Goal: Information Seeking & Learning: Learn about a topic

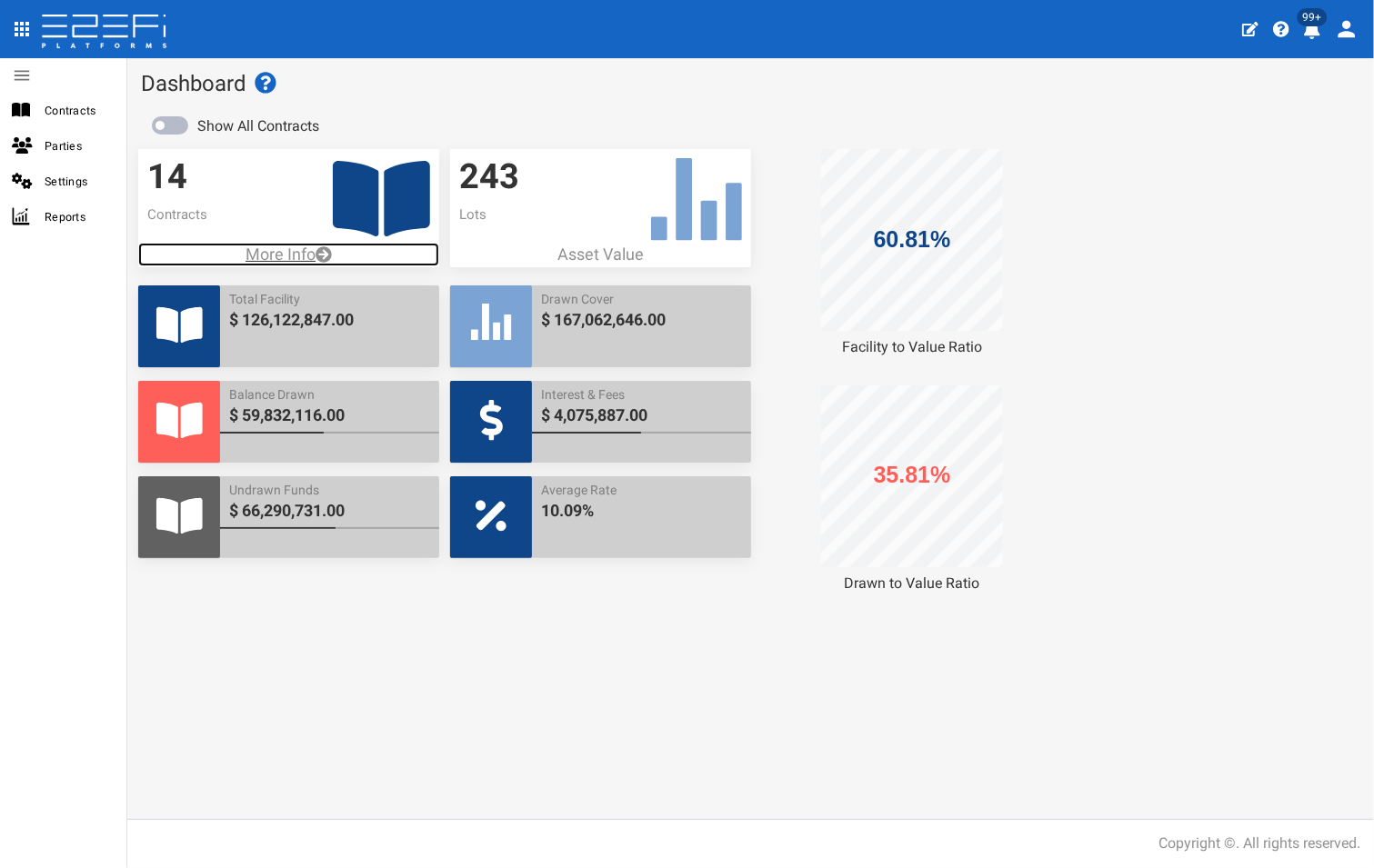
click at [292, 251] on p "More Info" at bounding box center [288, 254] width 300 height 24
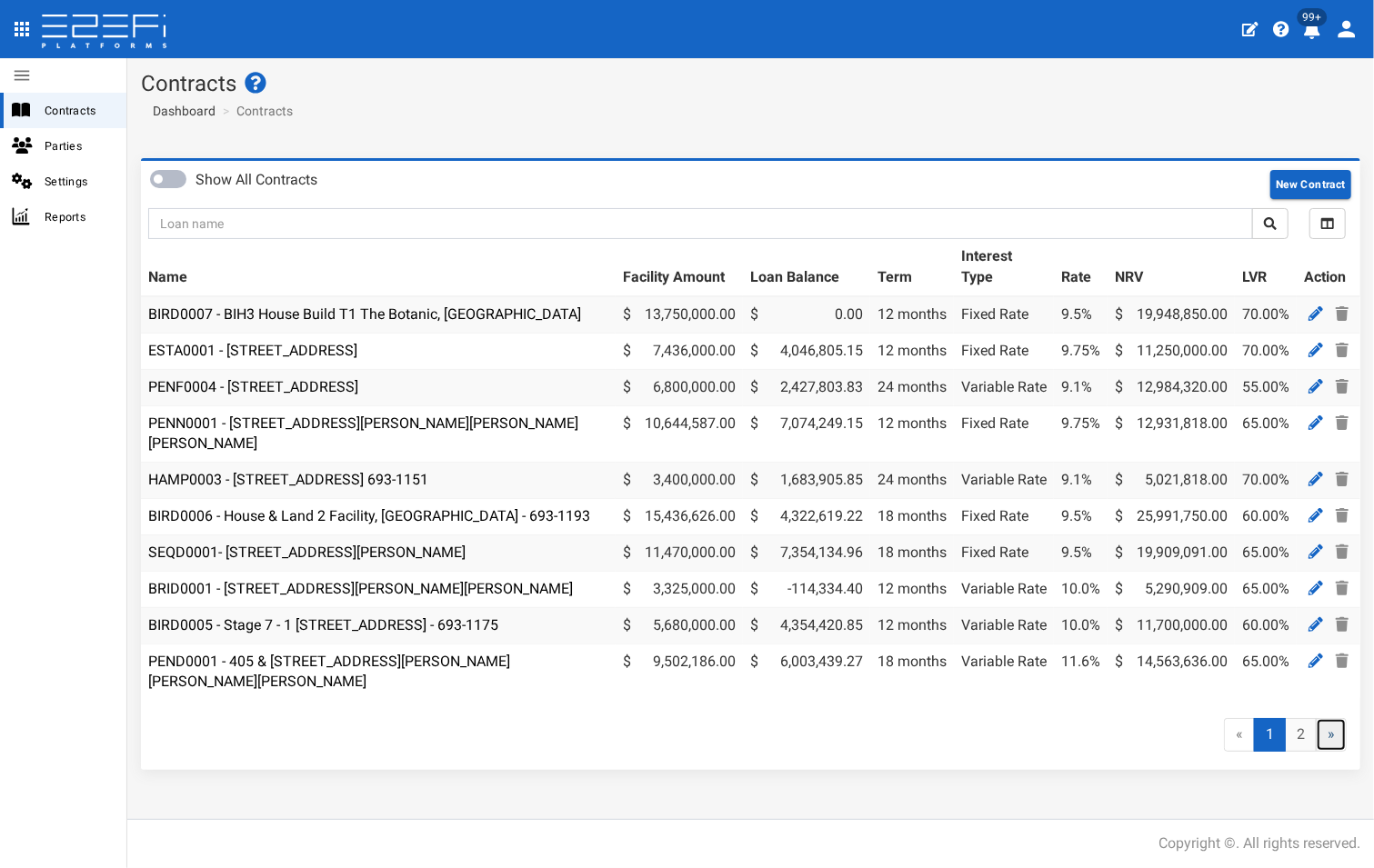
click at [1335, 729] on link "»" at bounding box center [1331, 734] width 31 height 34
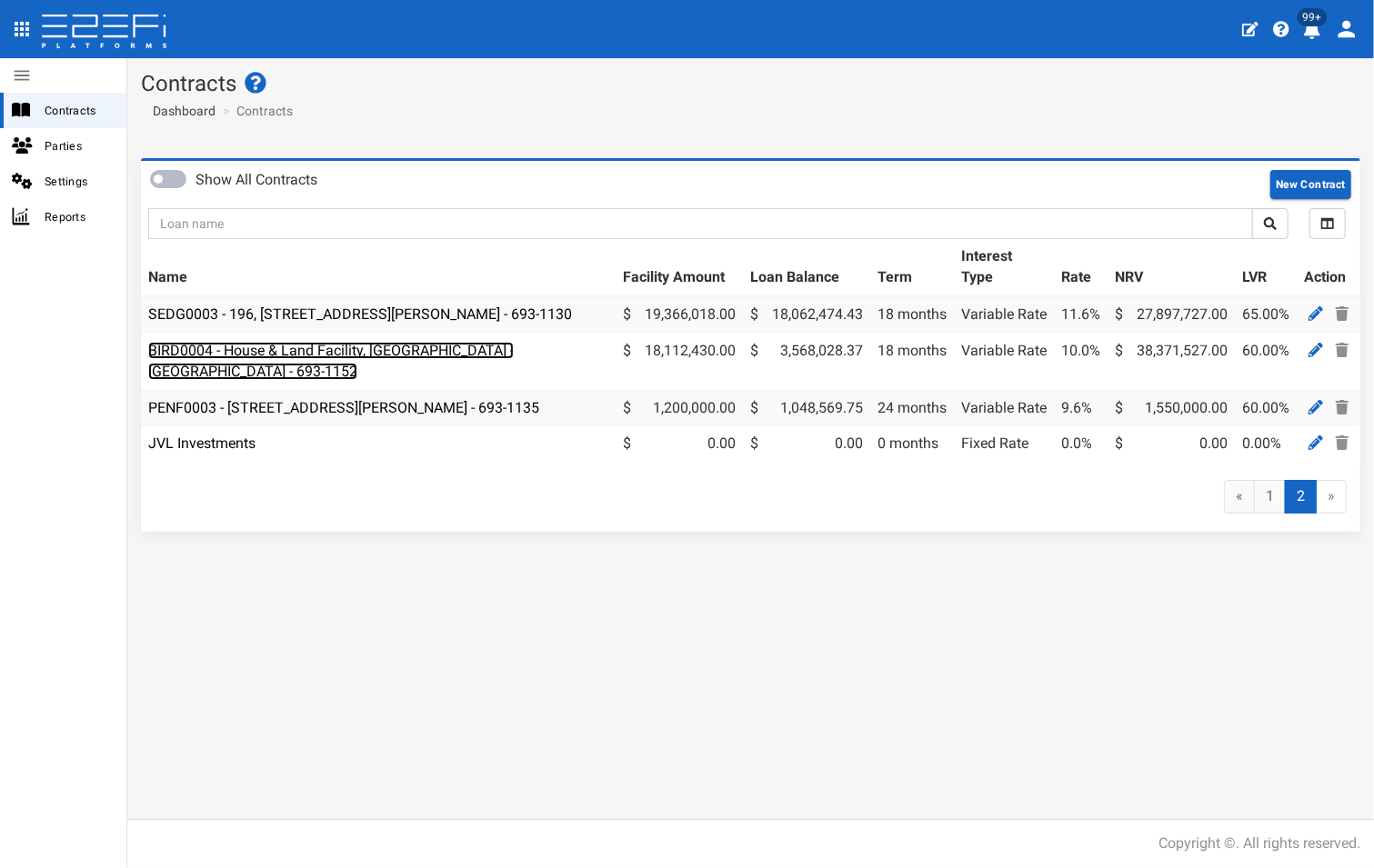
click at [376, 350] on link "BIRD0004 - House & Land Facility, Port Macquarie - VANT02 - 693-1152" at bounding box center [331, 361] width 365 height 38
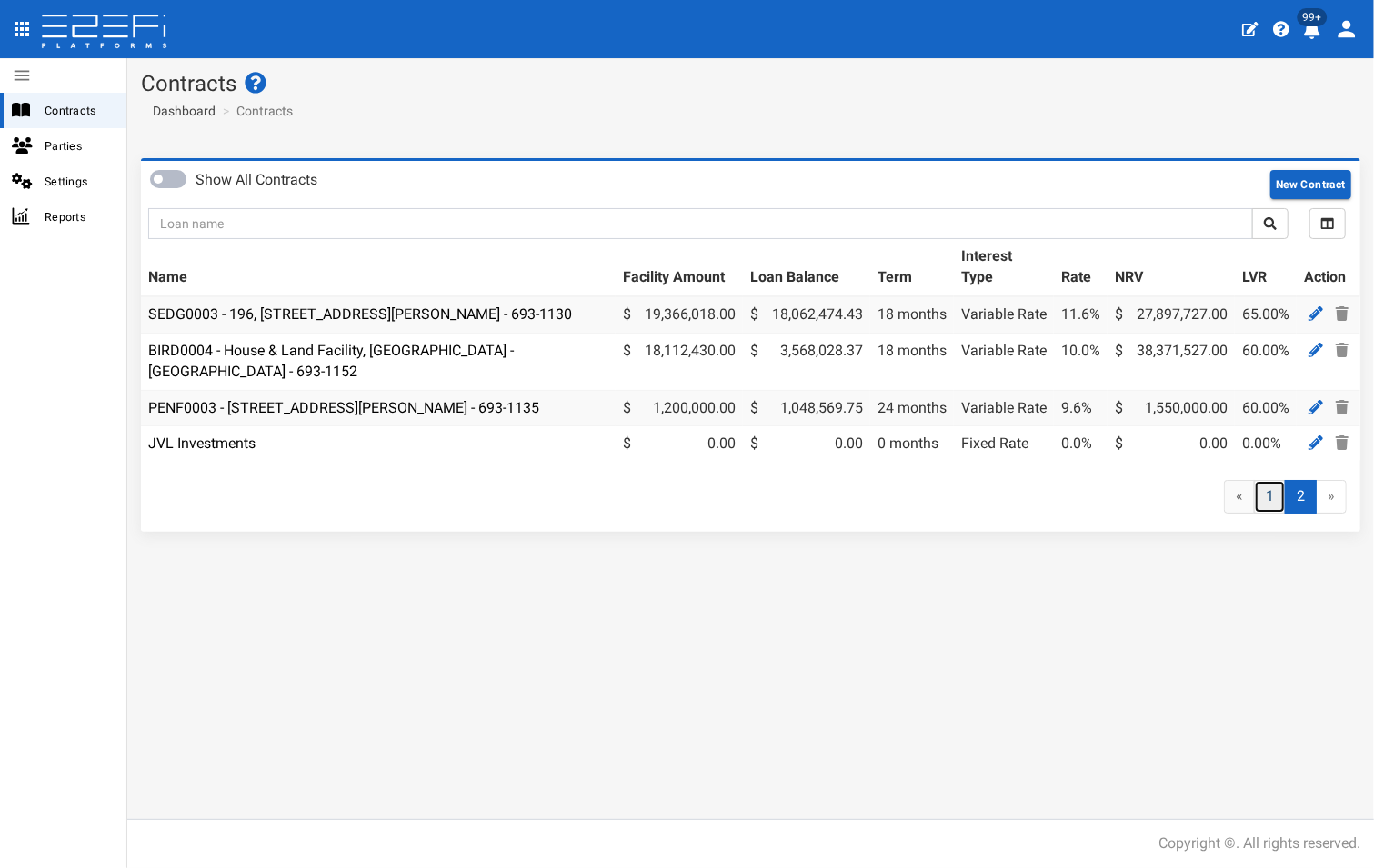
click at [1275, 484] on link "1" at bounding box center [1269, 496] width 32 height 34
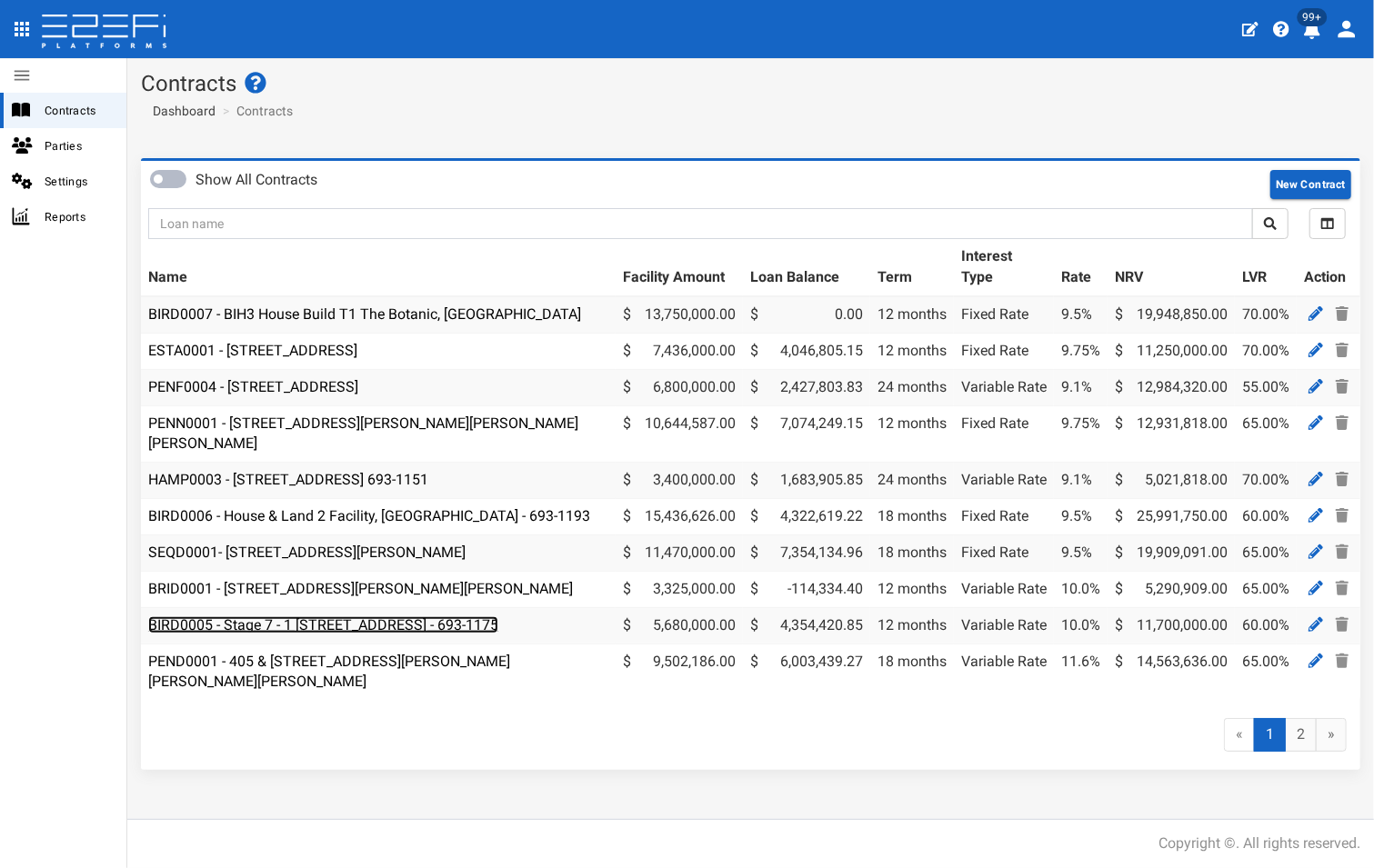
click at [385, 616] on link "BIRD0005 - Stage 7 - 1 [STREET_ADDRESS] - 693-1175" at bounding box center [323, 624] width 350 height 17
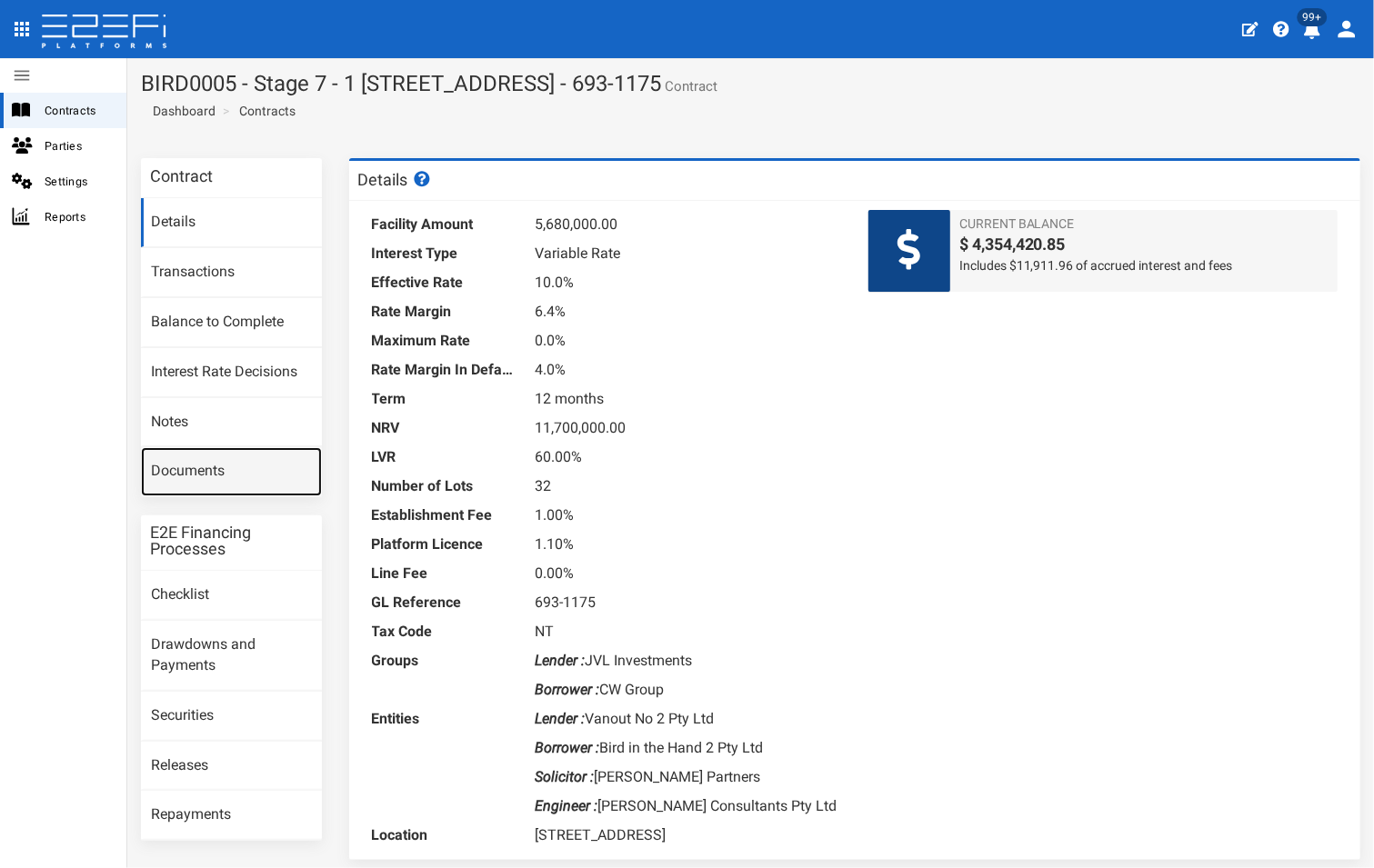
click at [195, 474] on link "Documents" at bounding box center [231, 472] width 181 height 49
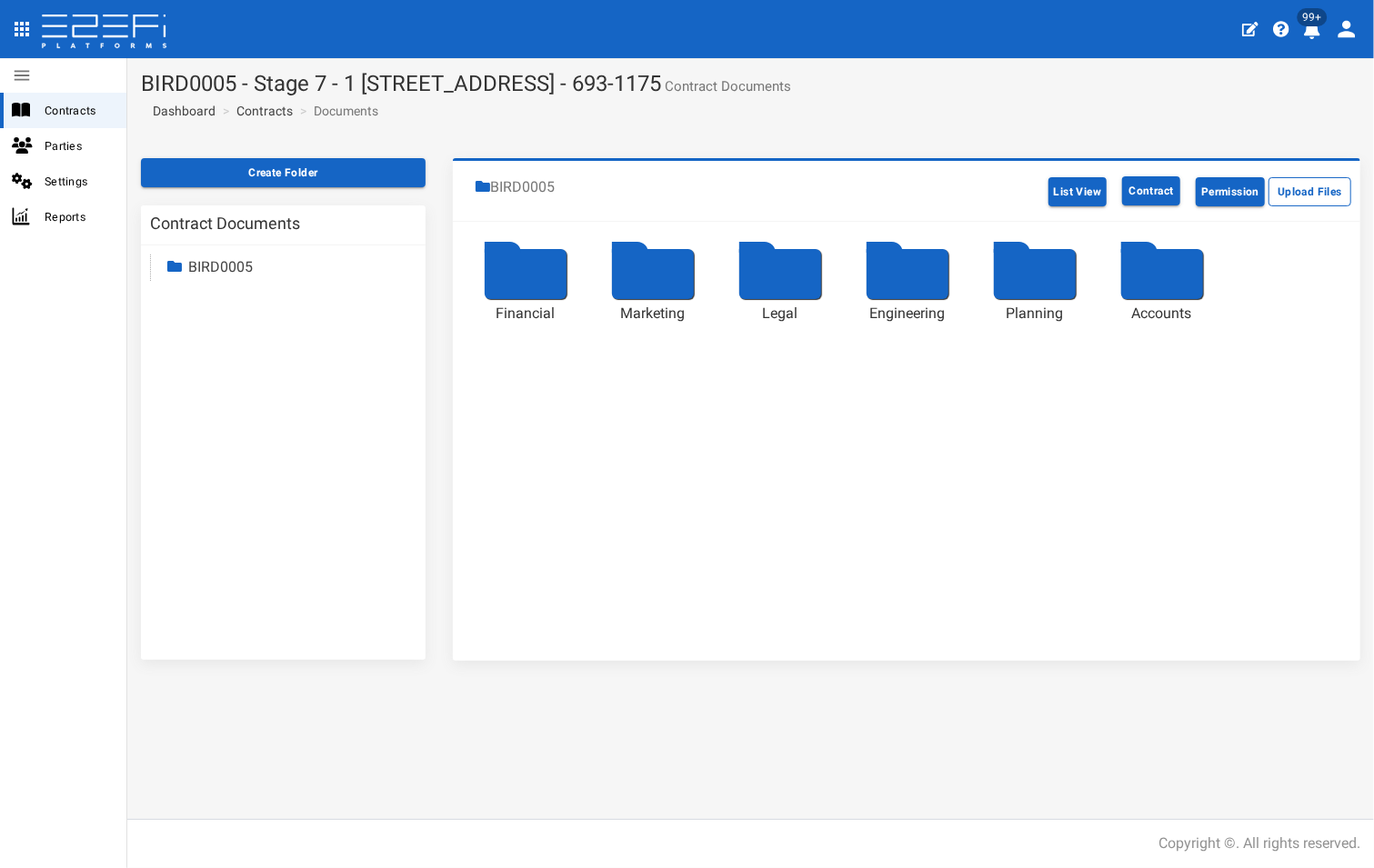
click at [534, 281] on div at bounding box center [526, 273] width 82 height 50
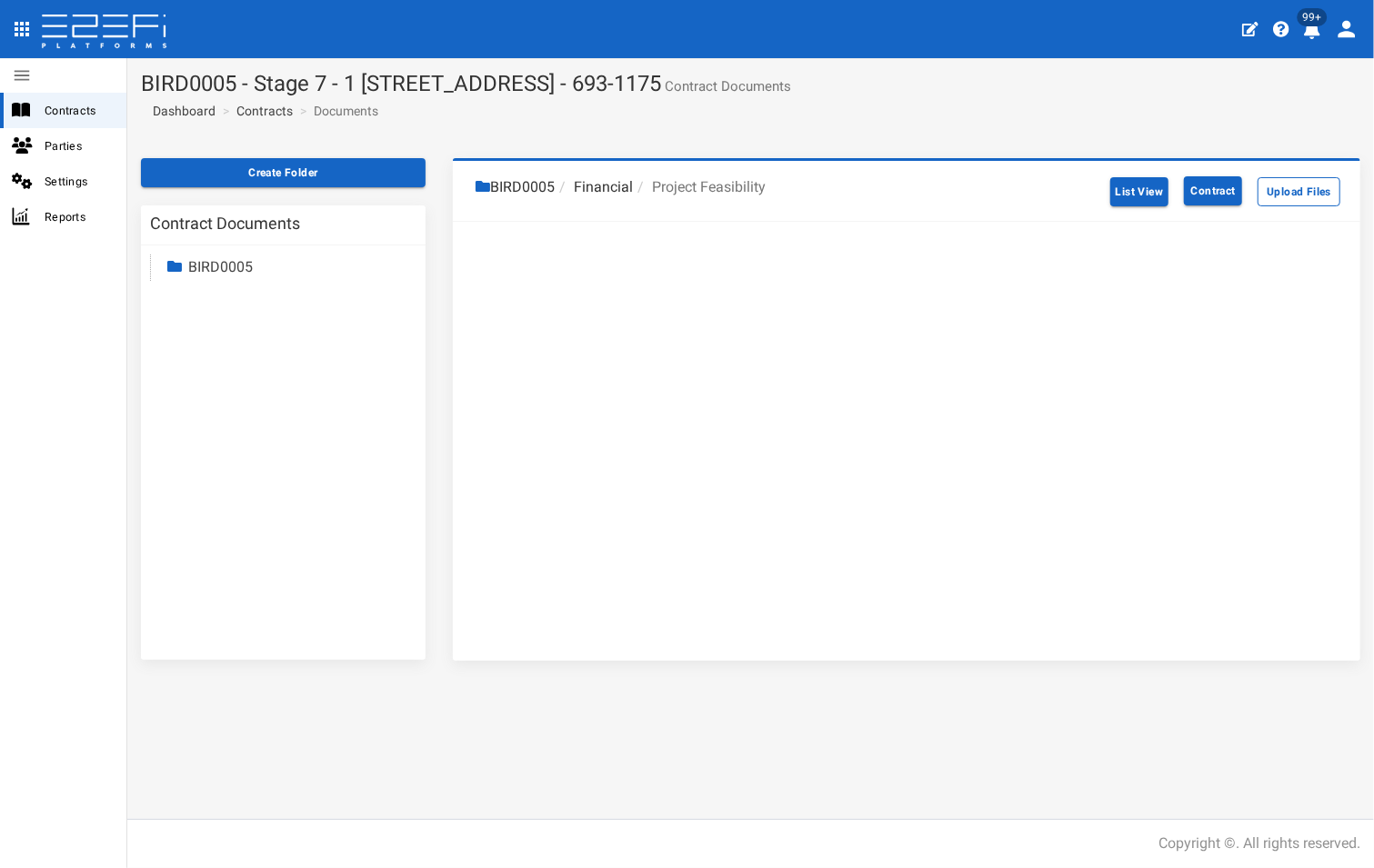
click at [213, 271] on link "BIRD0005" at bounding box center [220, 266] width 65 height 17
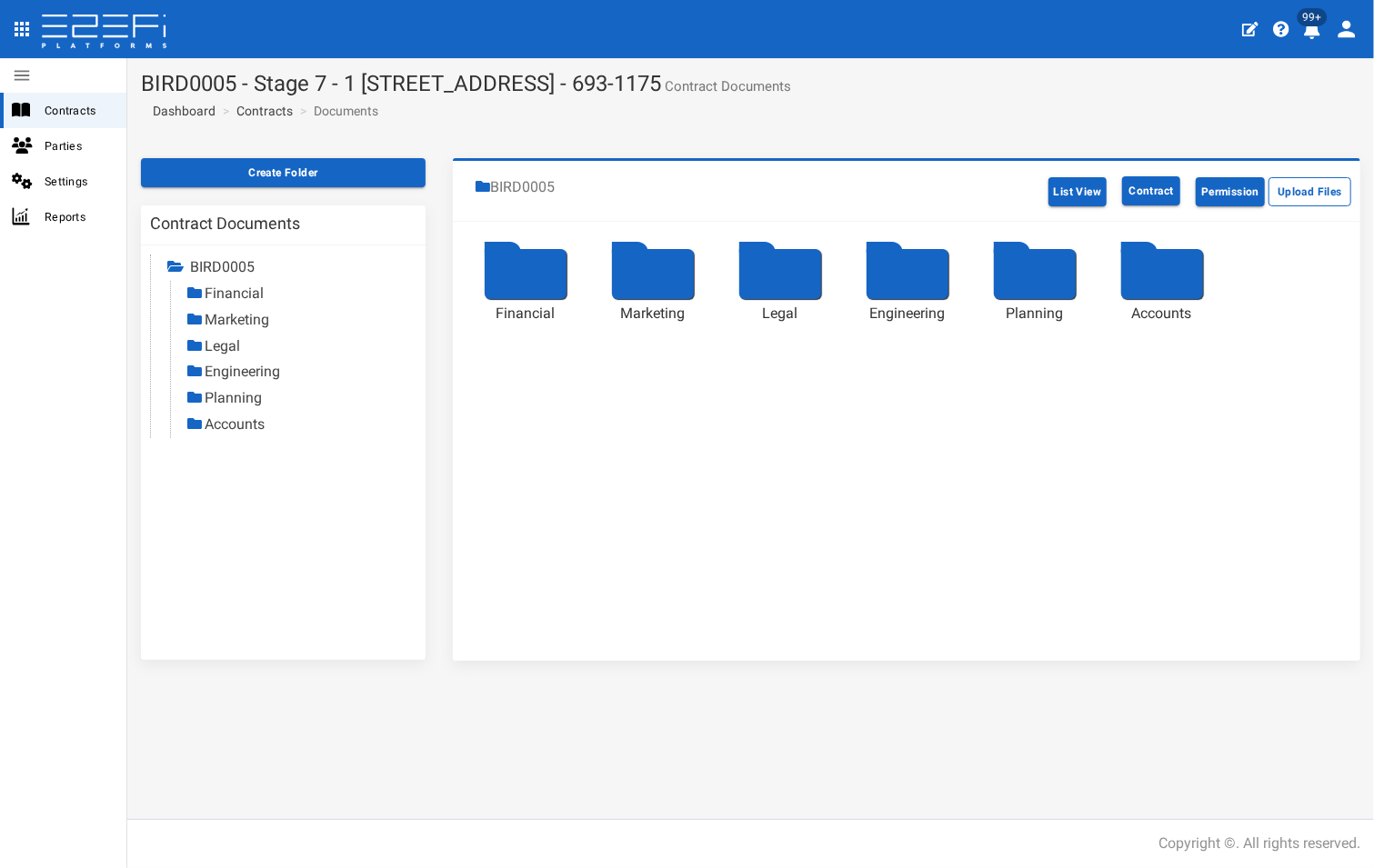
click at [221, 341] on link "Legal" at bounding box center [221, 345] width 36 height 17
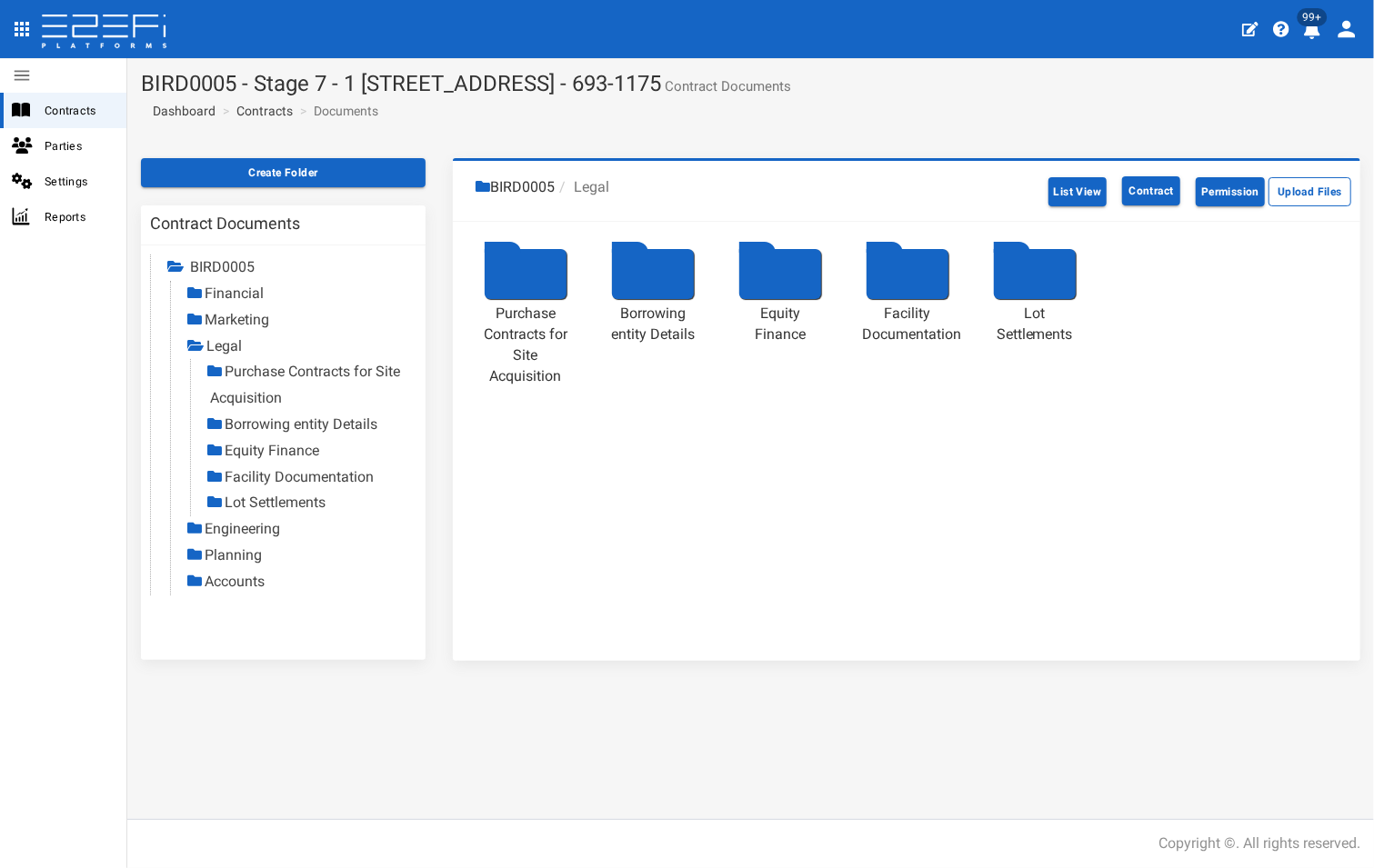
click at [895, 259] on div at bounding box center [907, 273] width 82 height 50
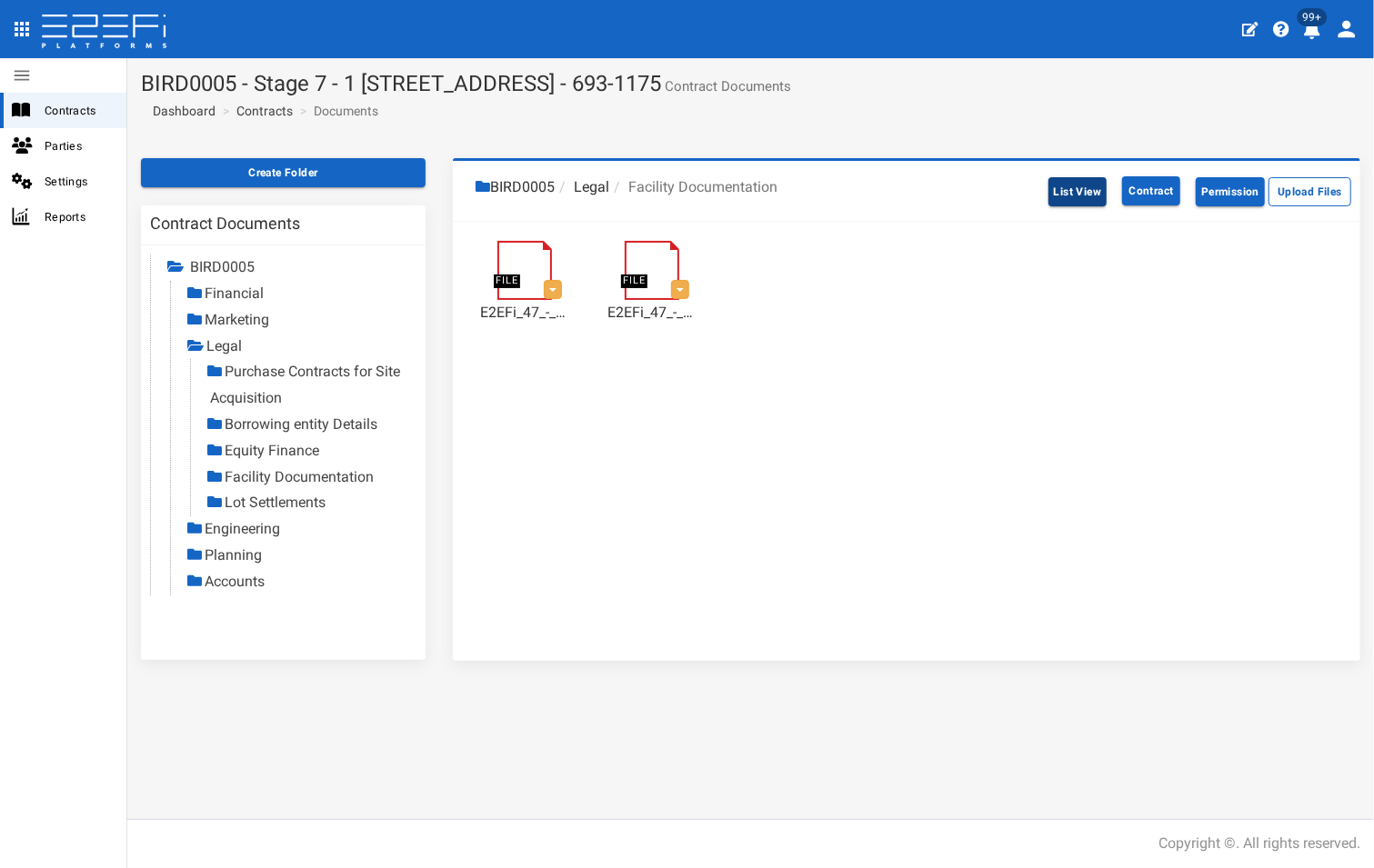
click at [1073, 190] on button "List View" at bounding box center [1077, 192] width 59 height 29
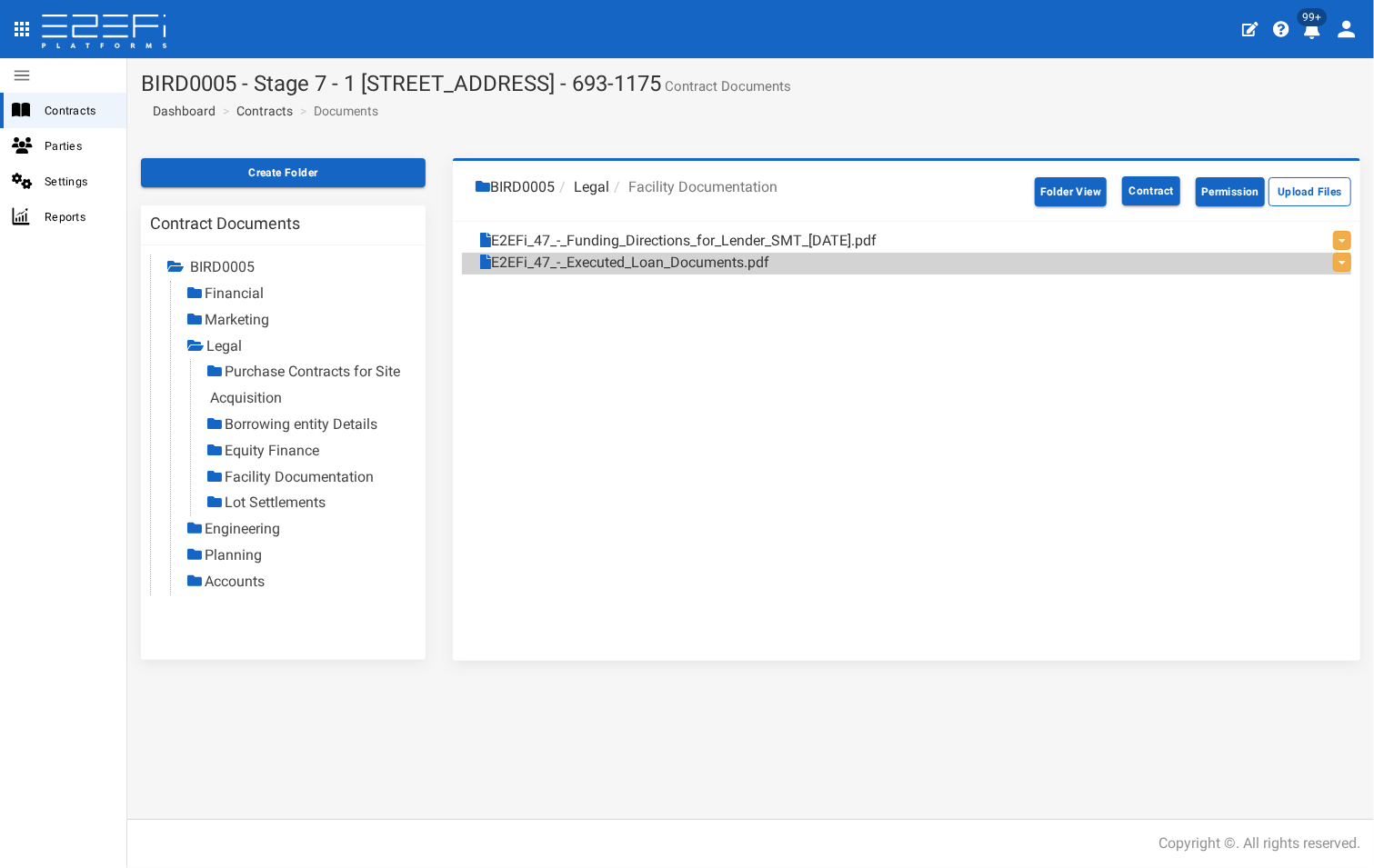
click at [291, 373] on link "Purchase Contracts for Site Acquisition" at bounding box center [304, 384] width 190 height 44
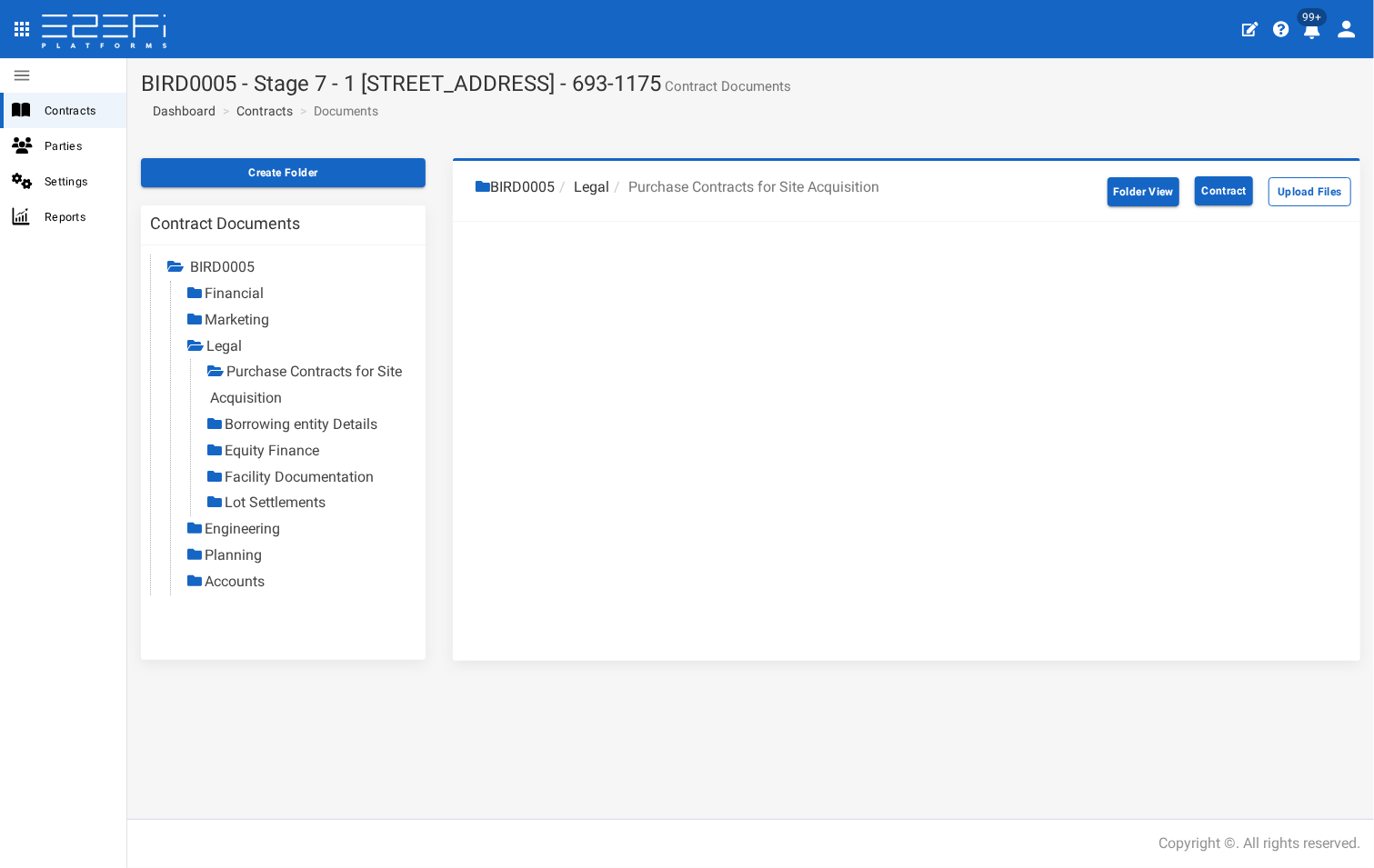
click at [236, 288] on link "Financial" at bounding box center [233, 292] width 59 height 17
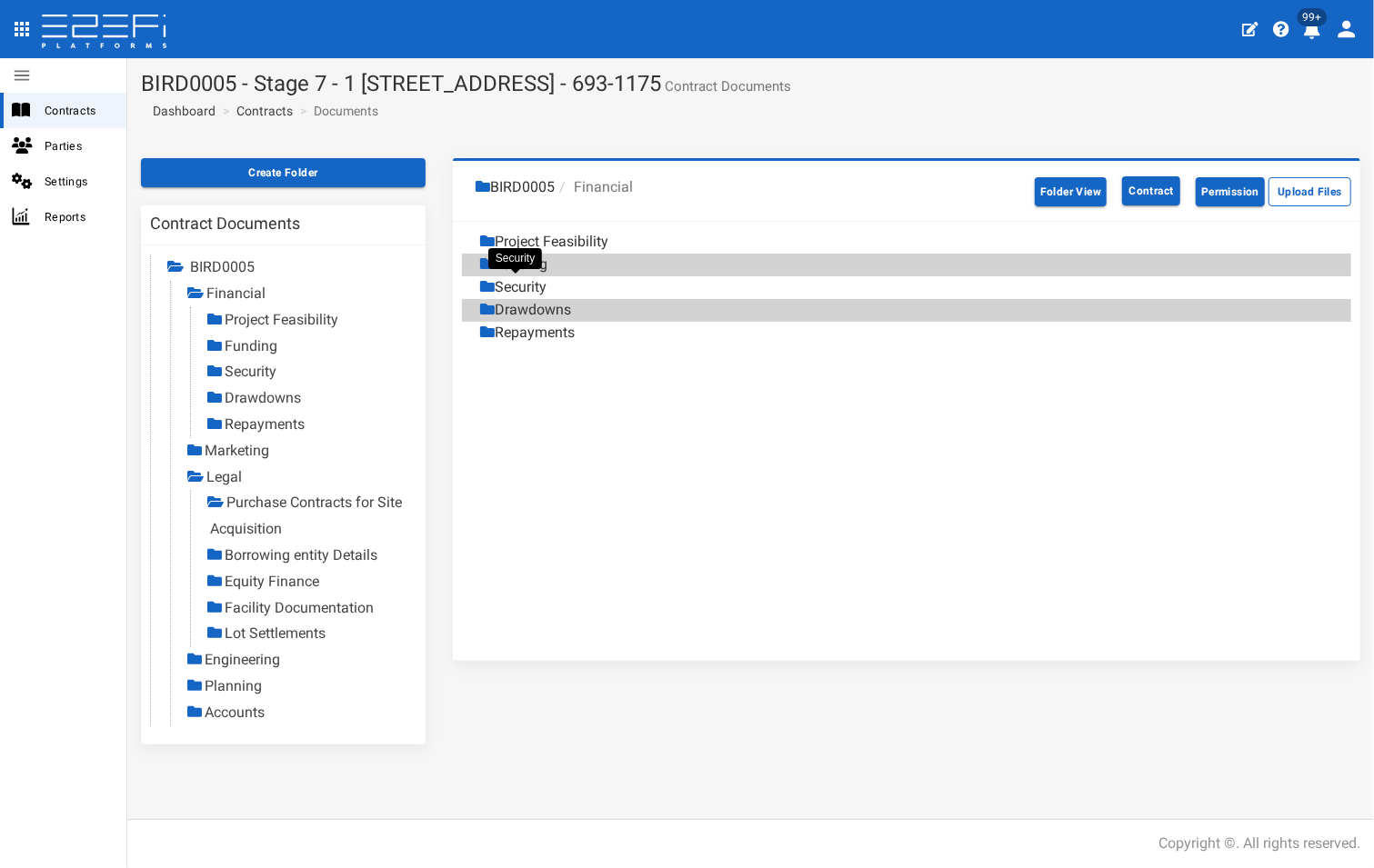
click at [541, 290] on div "Security" at bounding box center [513, 287] width 67 height 21
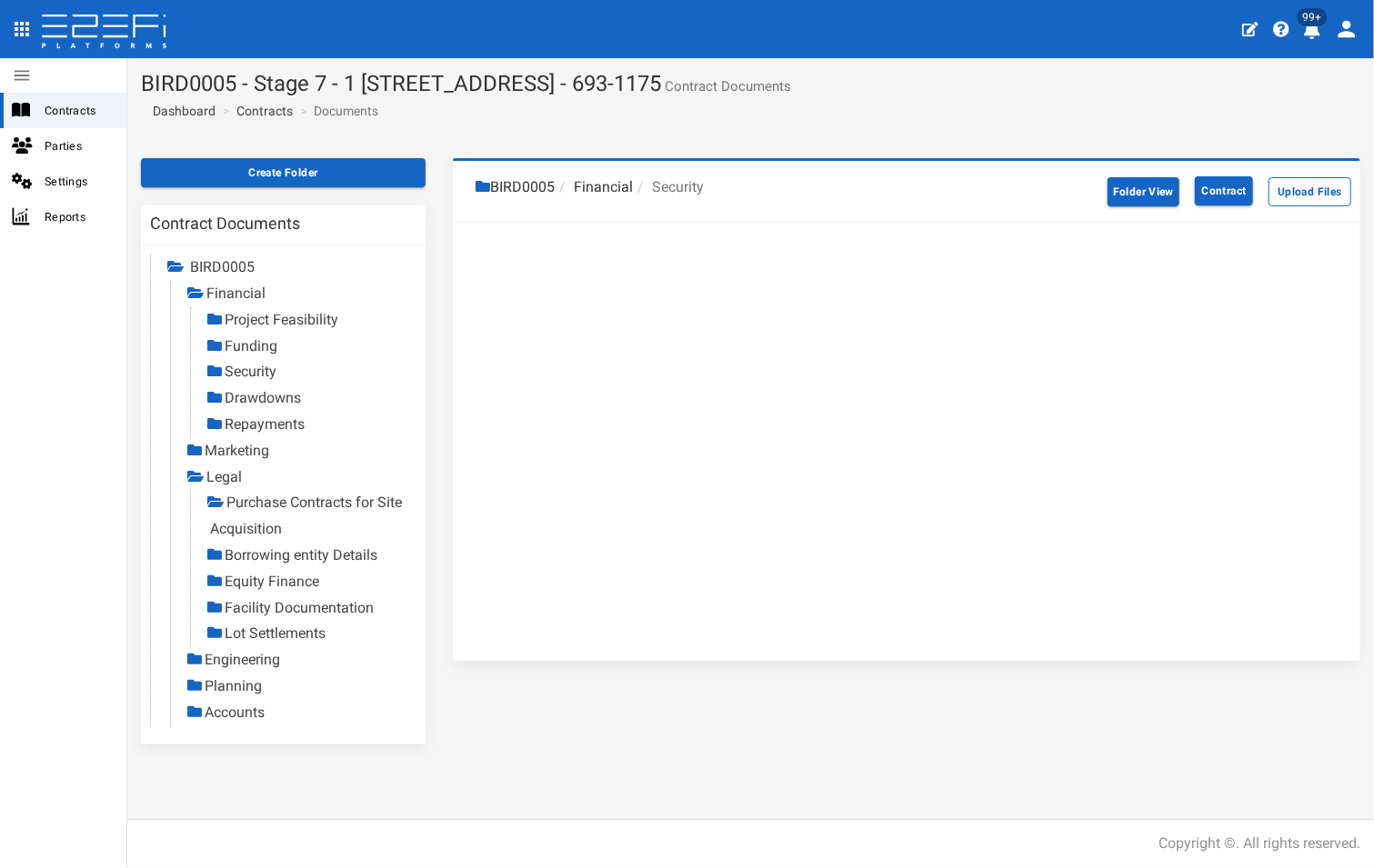
click at [238, 291] on link "Financial" at bounding box center [235, 292] width 59 height 17
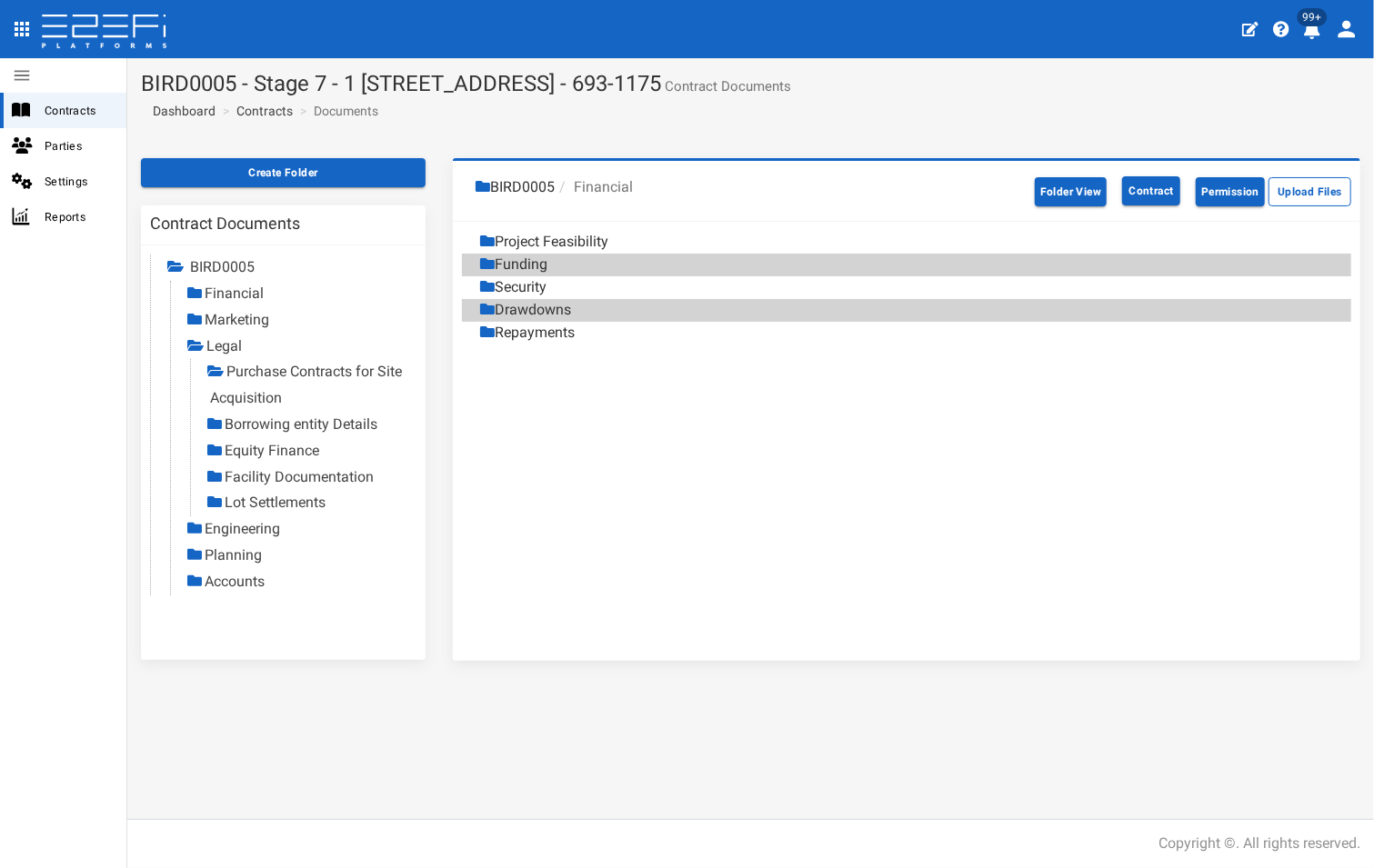
click at [230, 291] on link "Financial" at bounding box center [233, 292] width 59 height 17
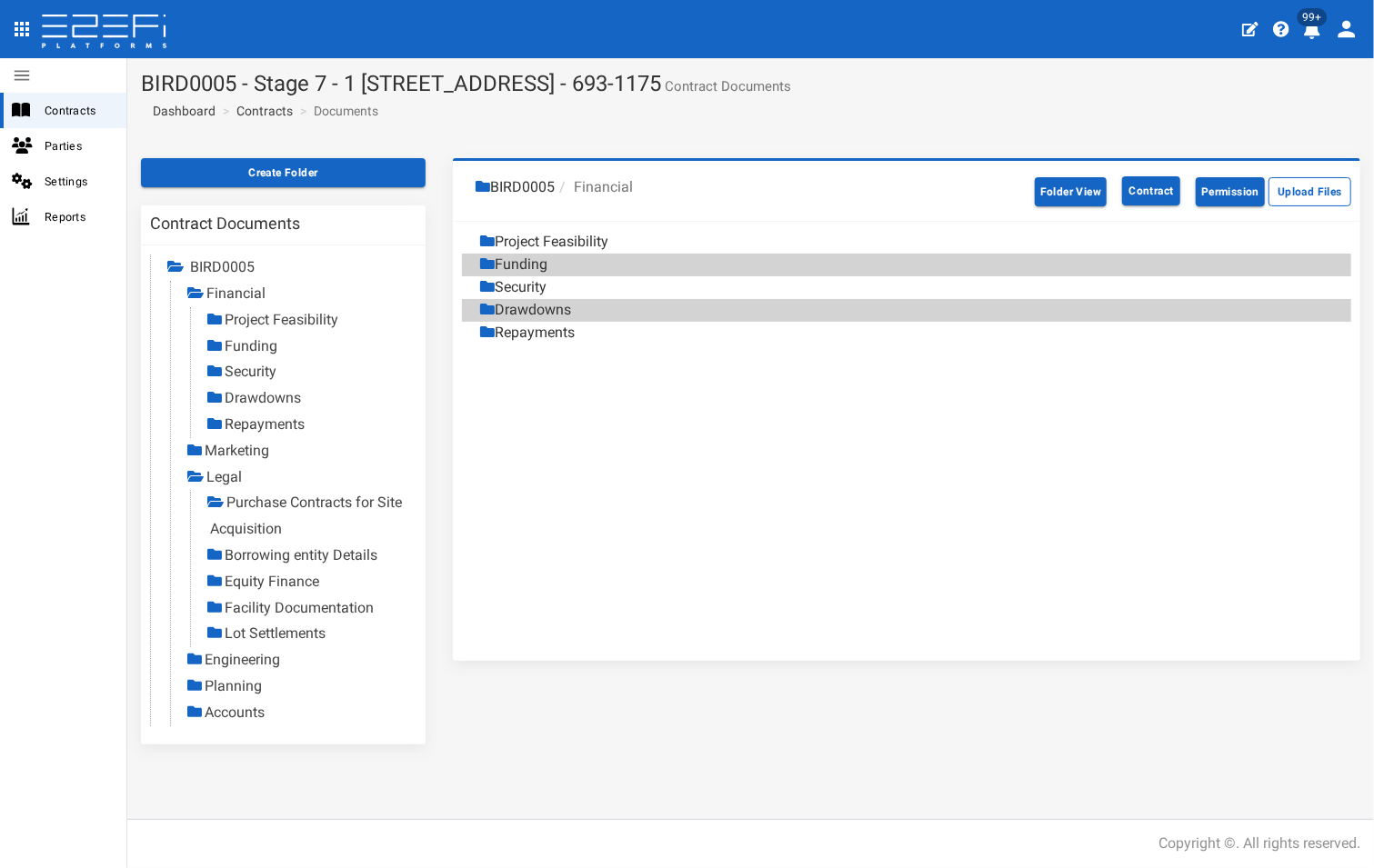
click at [238, 315] on link "Project Feasibility" at bounding box center [281, 319] width 114 height 17
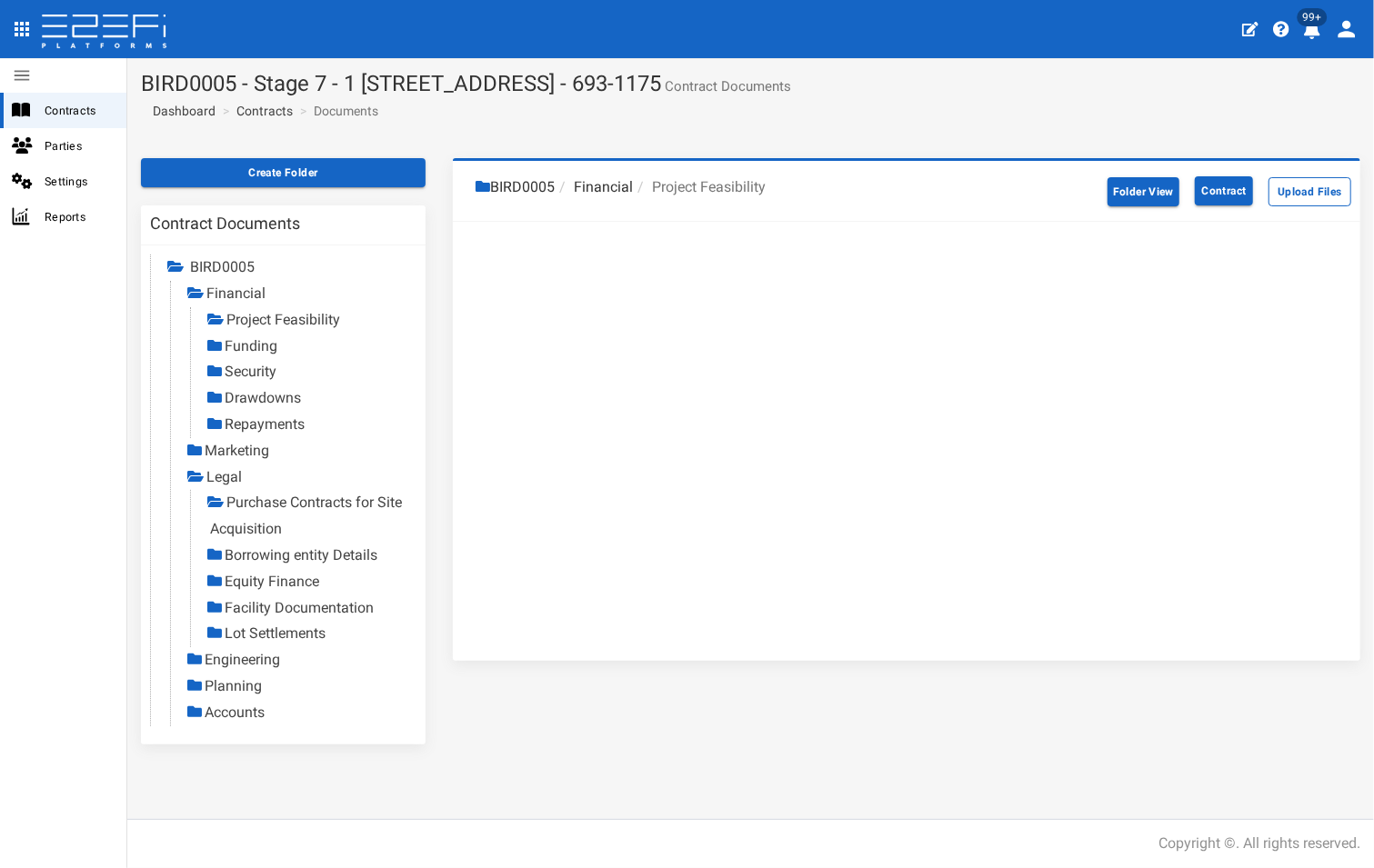
click at [241, 351] on link "Funding" at bounding box center [251, 345] width 53 height 17
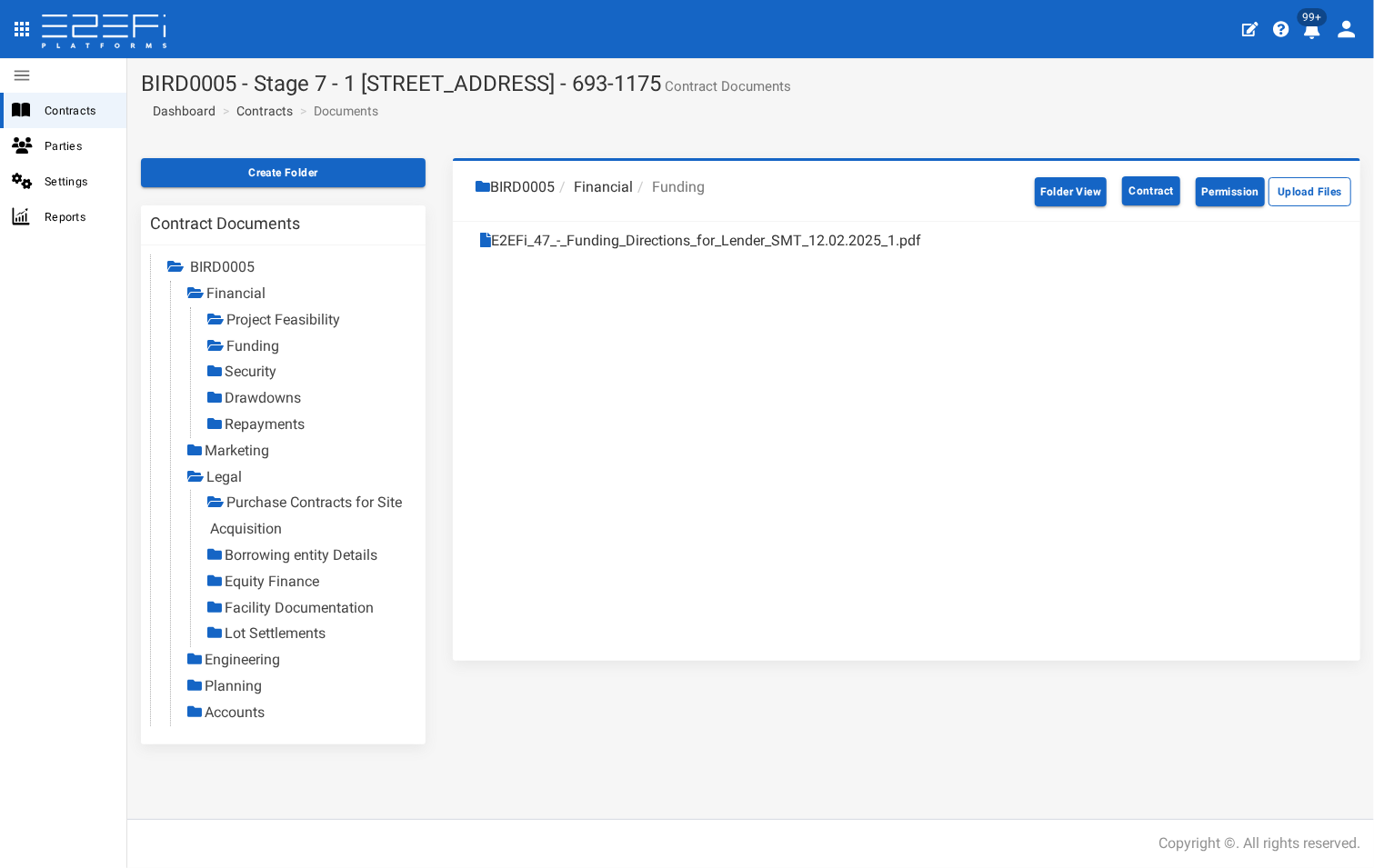
click at [249, 371] on link "Security" at bounding box center [250, 371] width 52 height 17
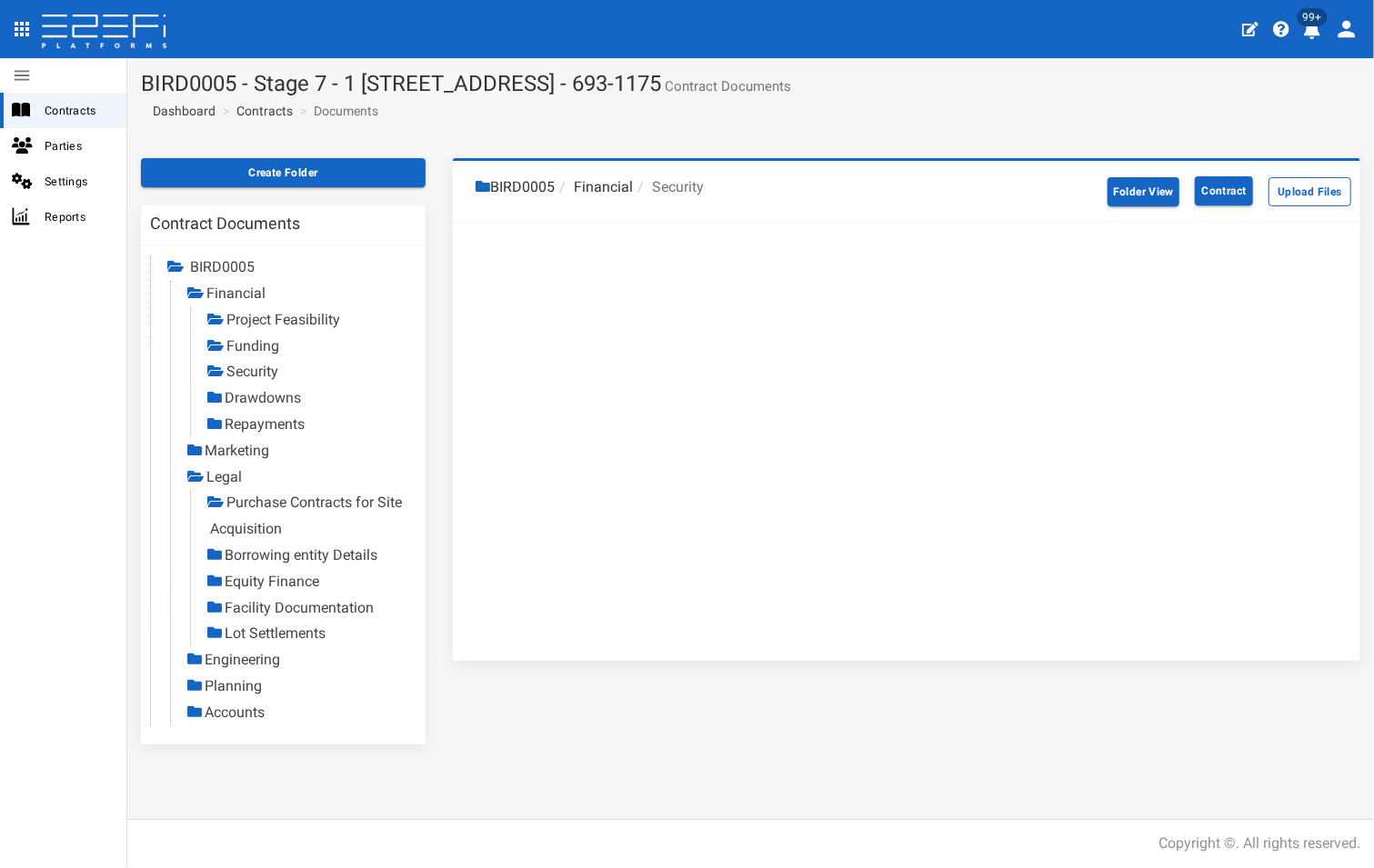
click at [256, 398] on link "Drawdowns" at bounding box center [262, 397] width 77 height 17
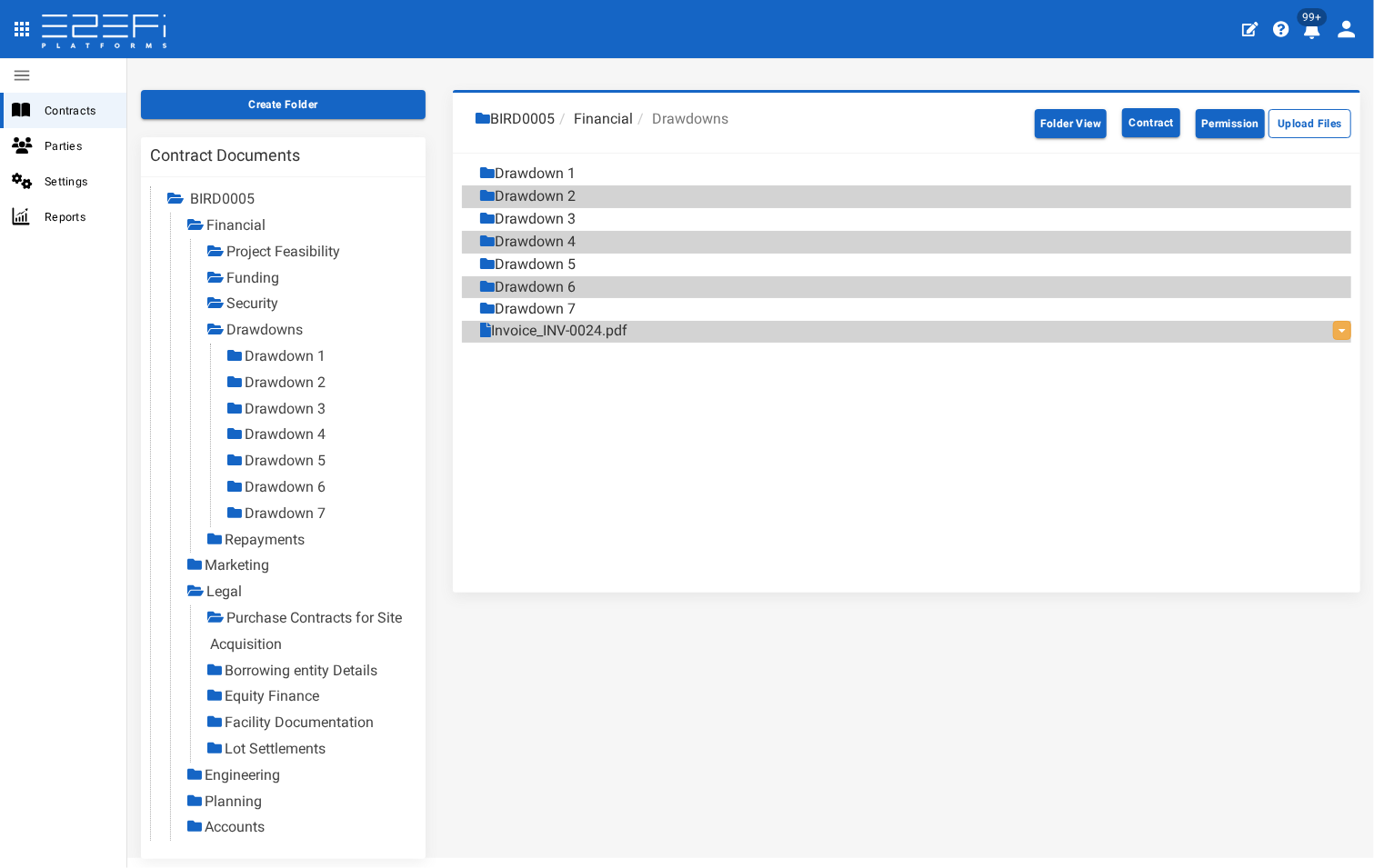
scroll to position [91, 0]
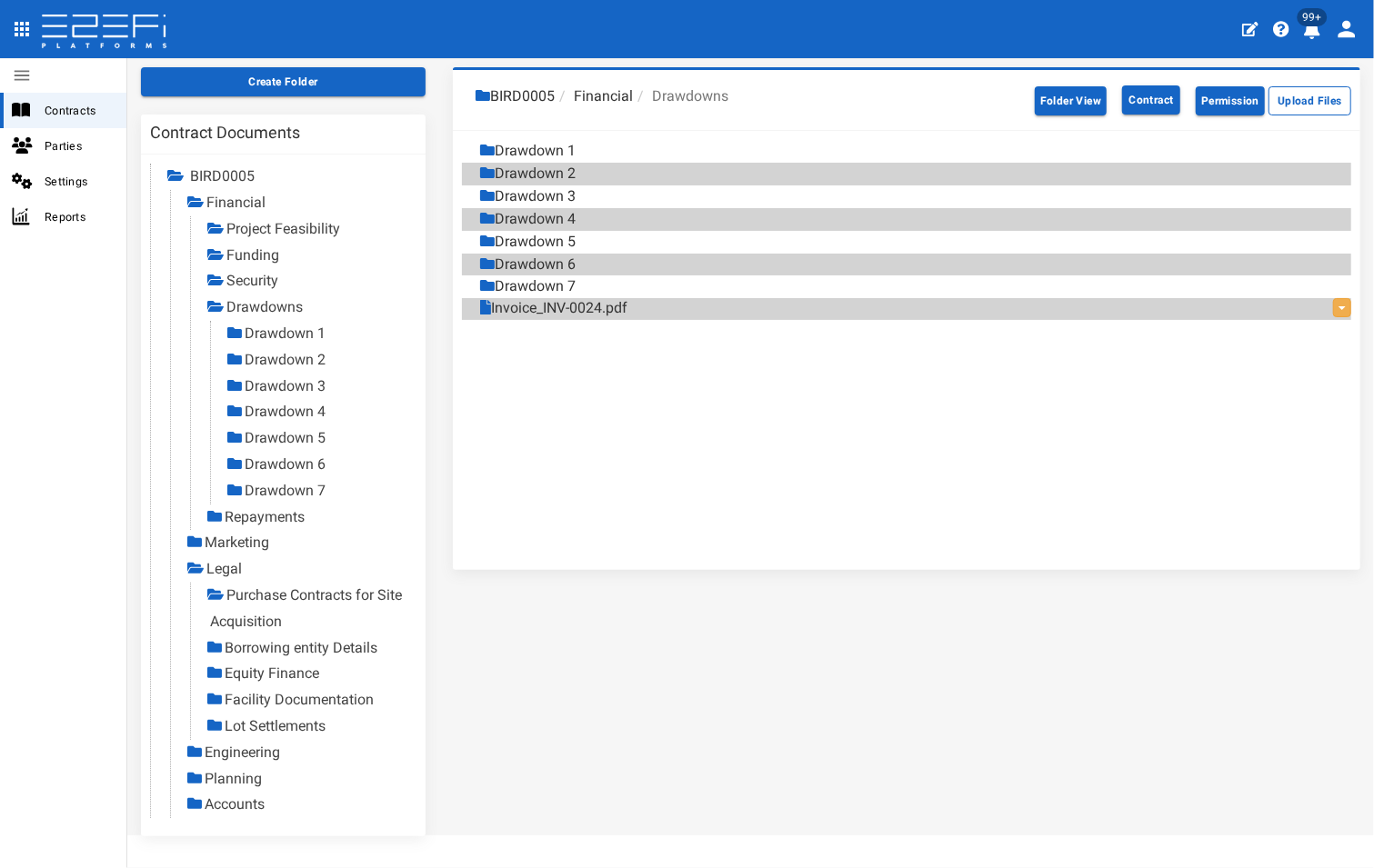
click at [258, 517] on link "Repayments" at bounding box center [264, 516] width 80 height 17
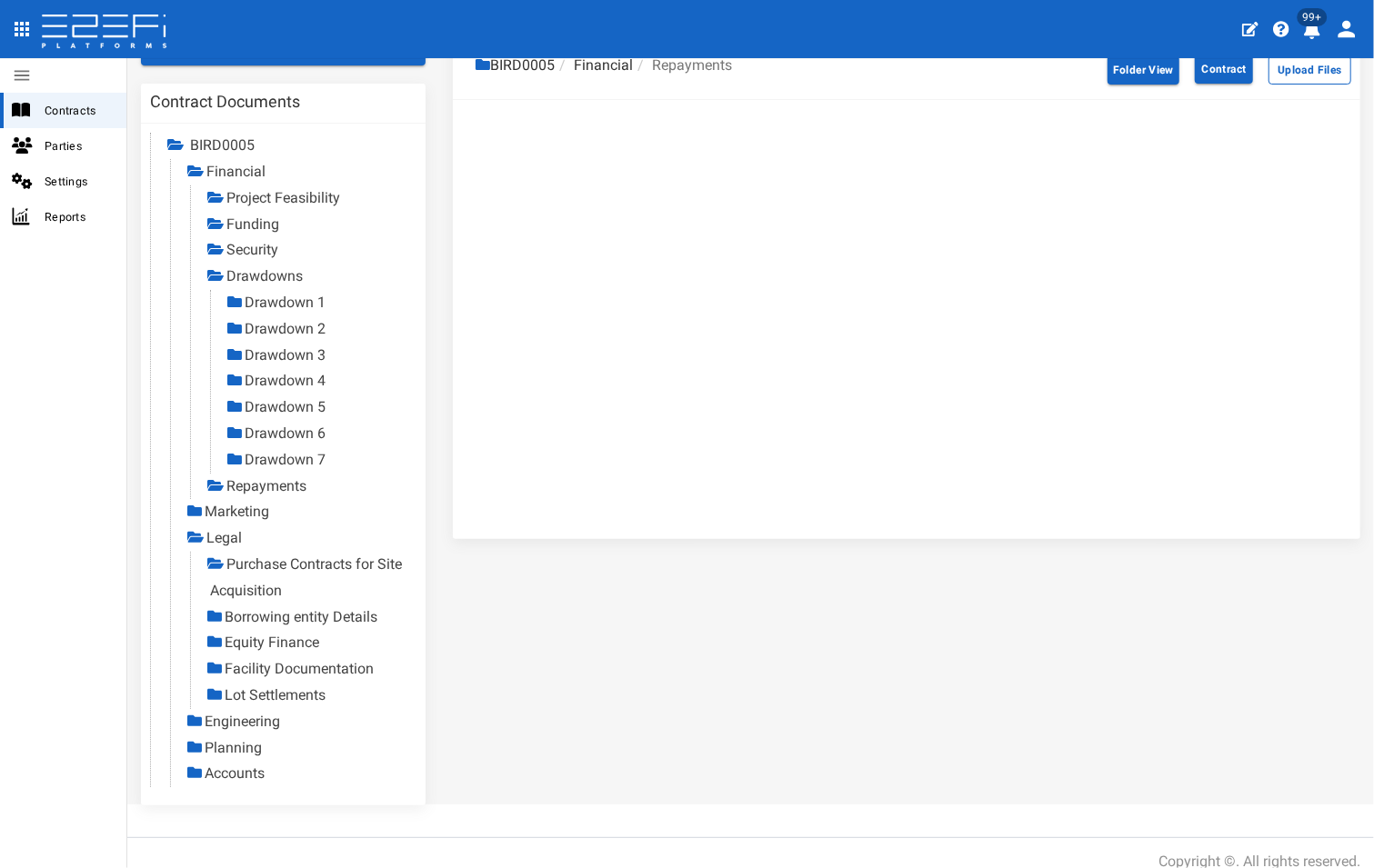
scroll to position [139, 0]
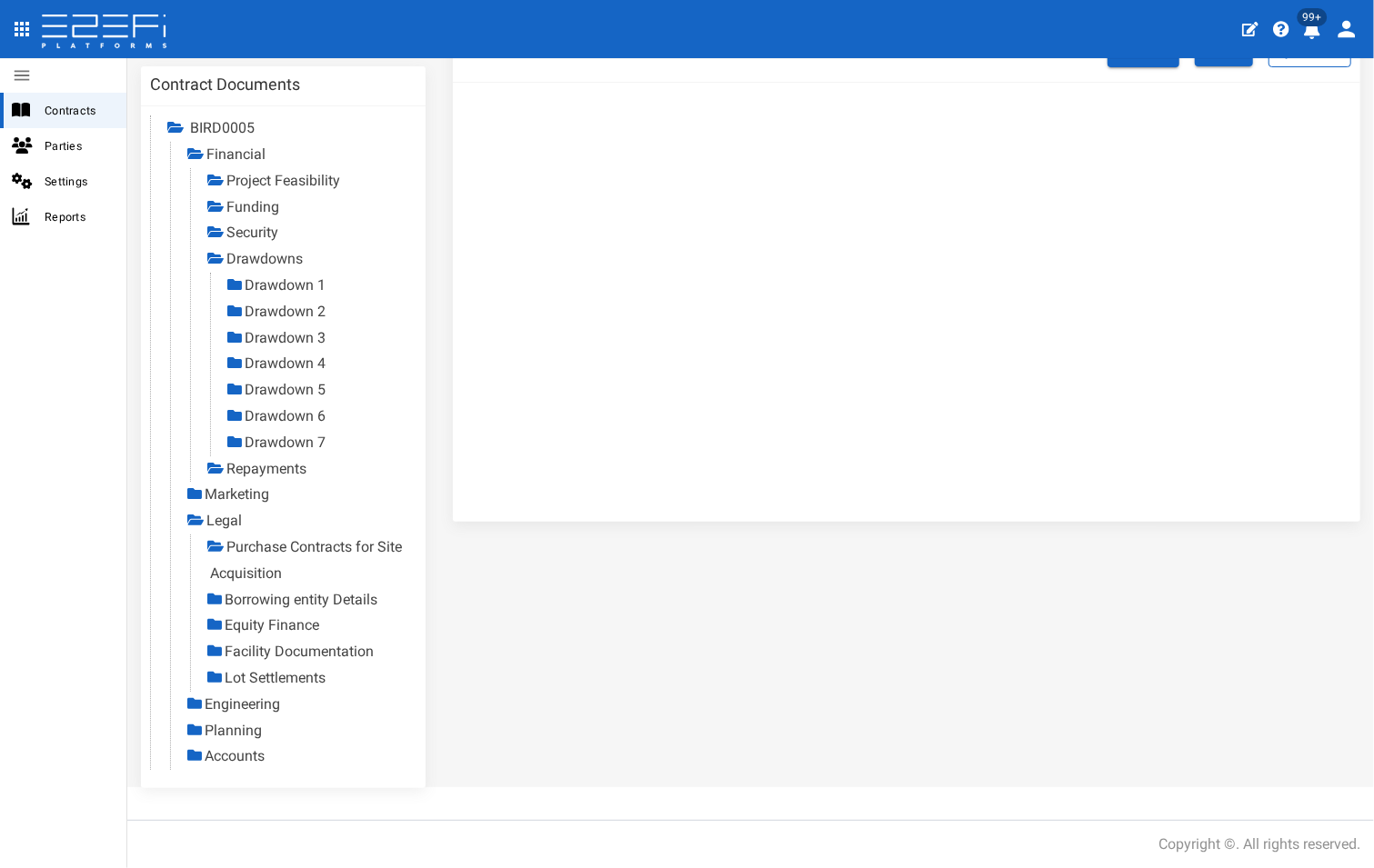
click at [296, 545] on link "Purchase Contracts for Site Acquisition" at bounding box center [305, 560] width 192 height 44
click at [254, 576] on link "Purchase Contracts for Site Acquisition" at bounding box center [304, 560] width 190 height 44
click at [282, 600] on link "Borrowing entity Details" at bounding box center [301, 598] width 153 height 17
click at [280, 626] on link "Equity Finance" at bounding box center [272, 624] width 95 height 17
click at [286, 650] on link "Facility Documentation" at bounding box center [299, 650] width 149 height 17
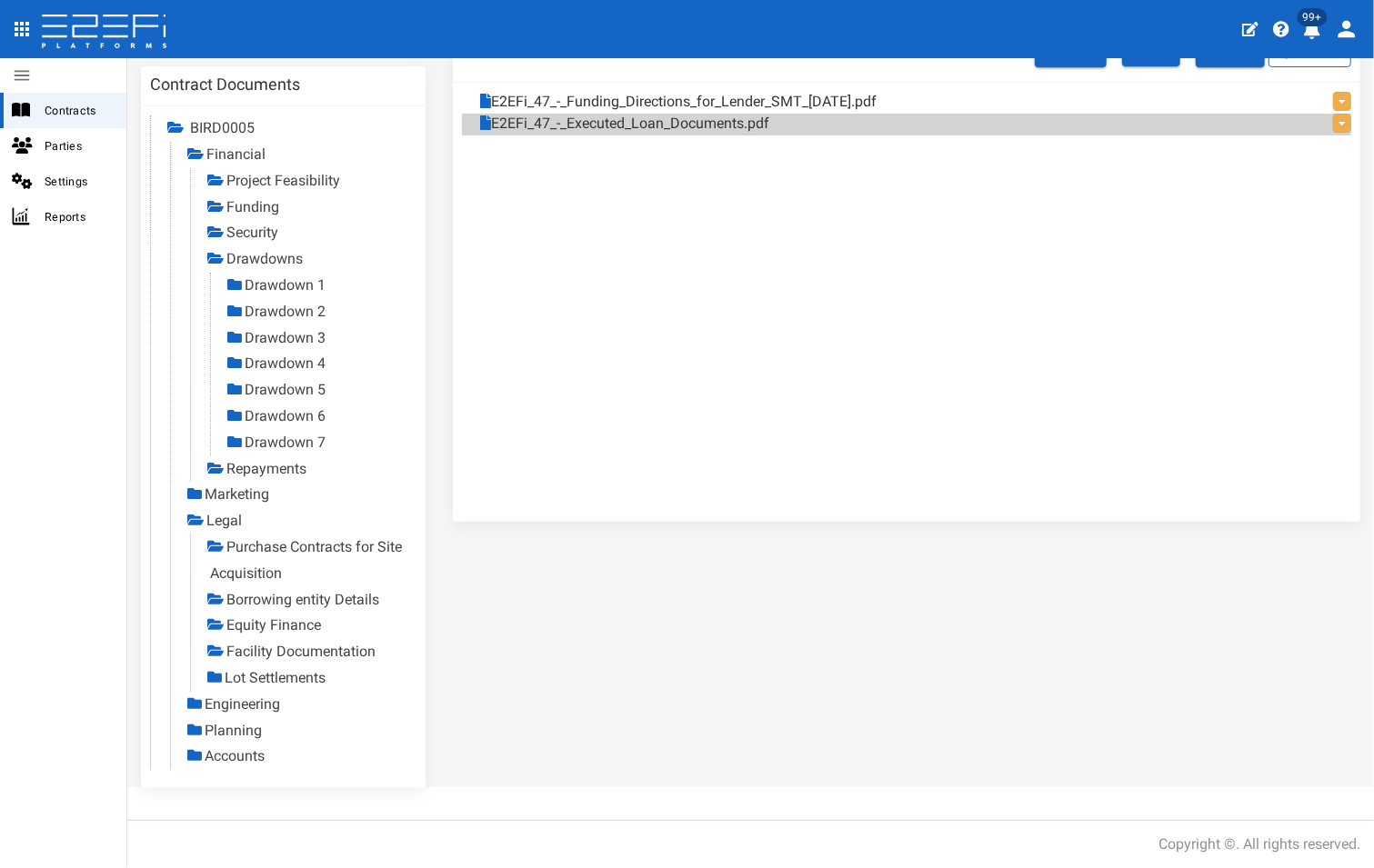
click at [241, 706] on link "Engineering" at bounding box center [241, 703] width 76 height 17
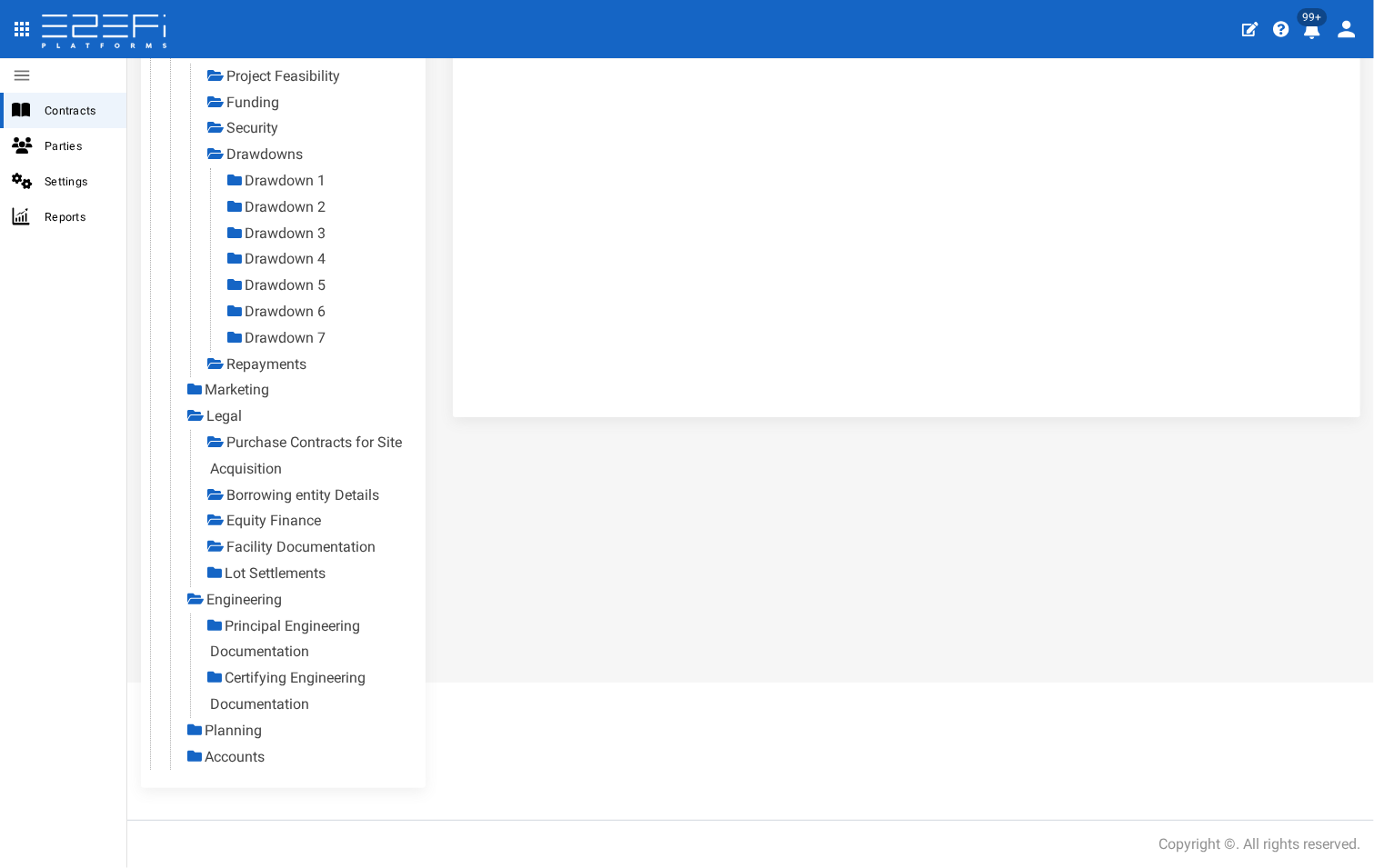
scroll to position [0, 0]
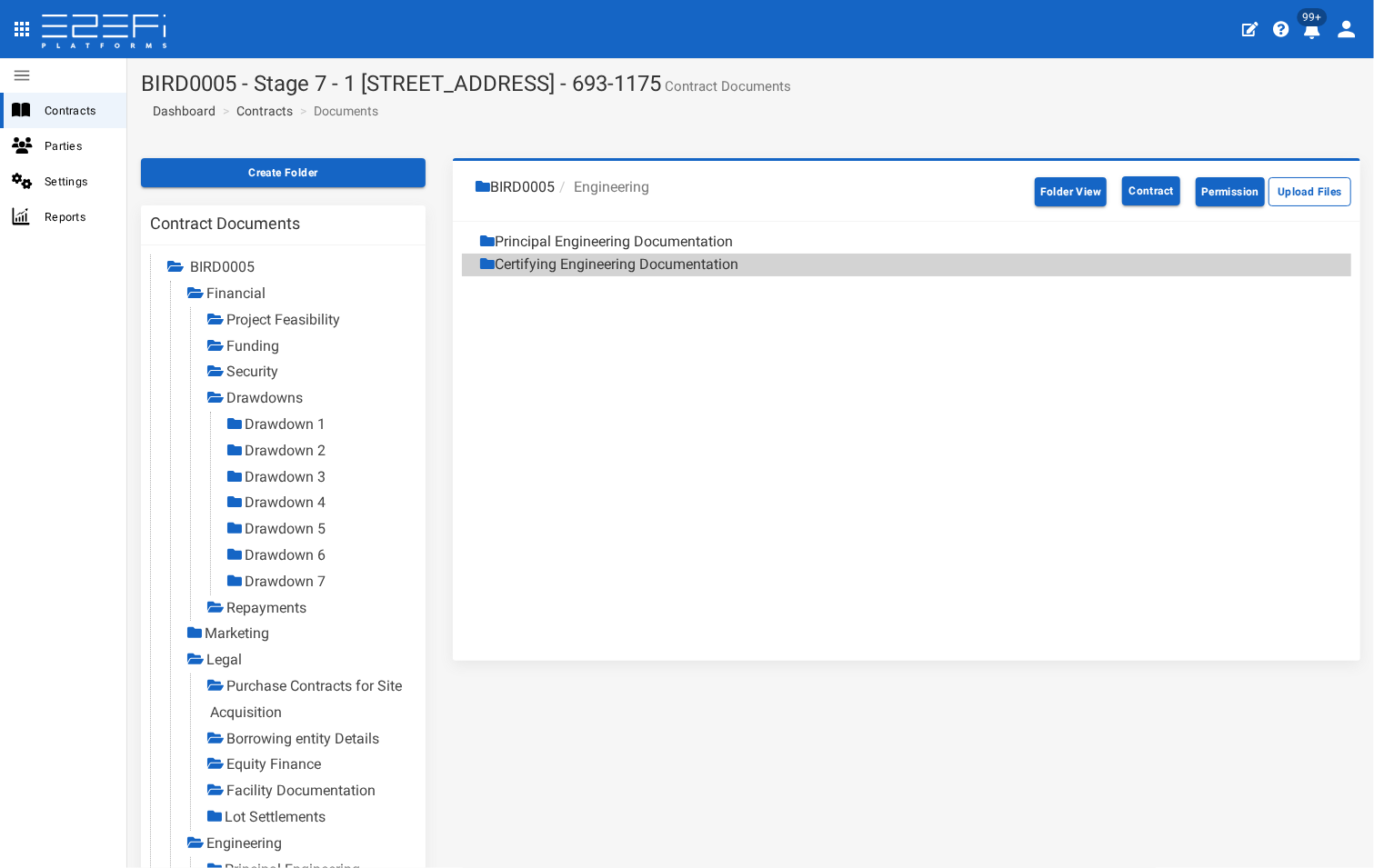
click at [26, 29] on icon "open drawer" at bounding box center [22, 29] width 15 height 15
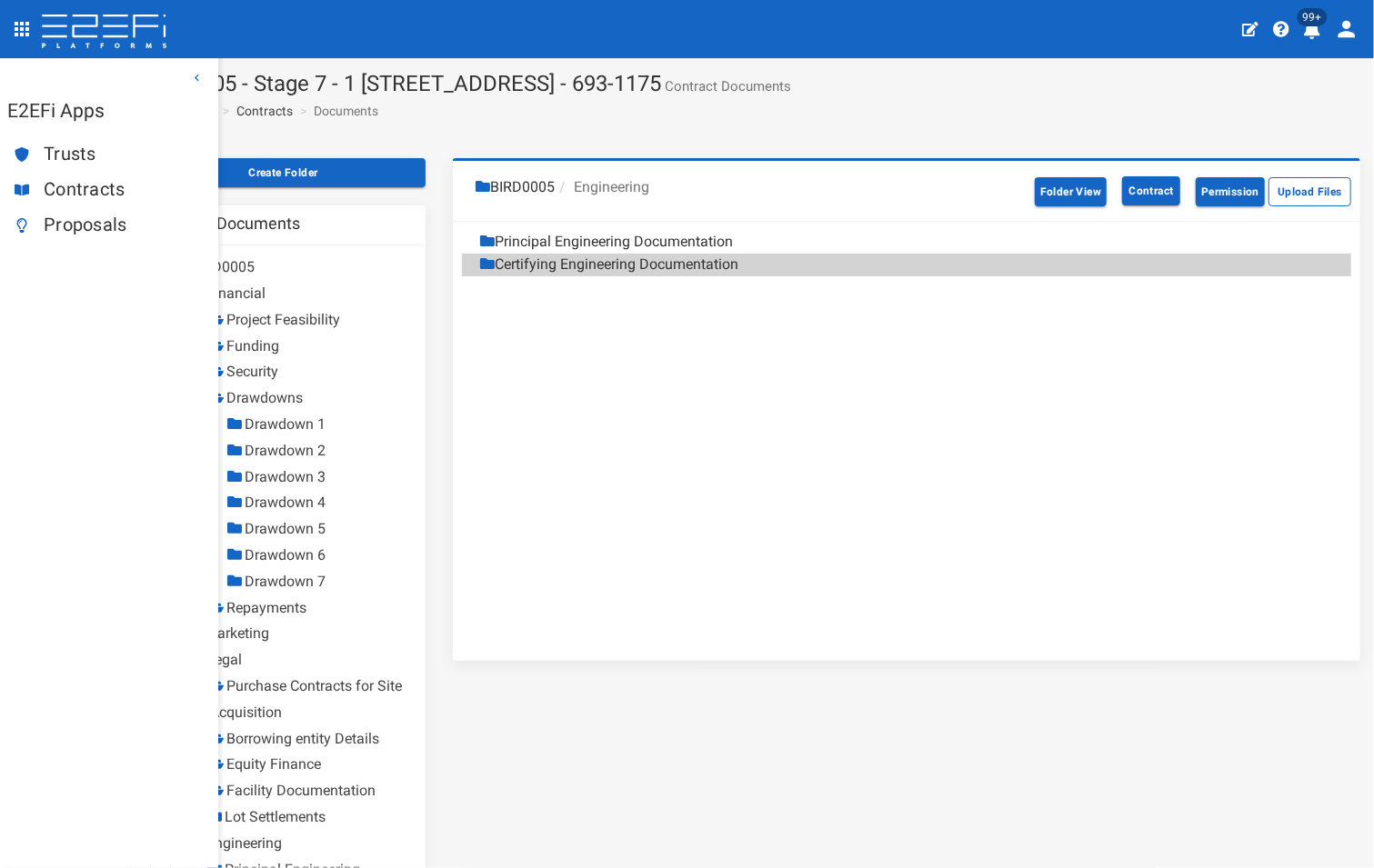
click at [86, 222] on span "Proposals" at bounding box center [124, 224] width 160 height 21
